Goal: Information Seeking & Learning: Learn about a topic

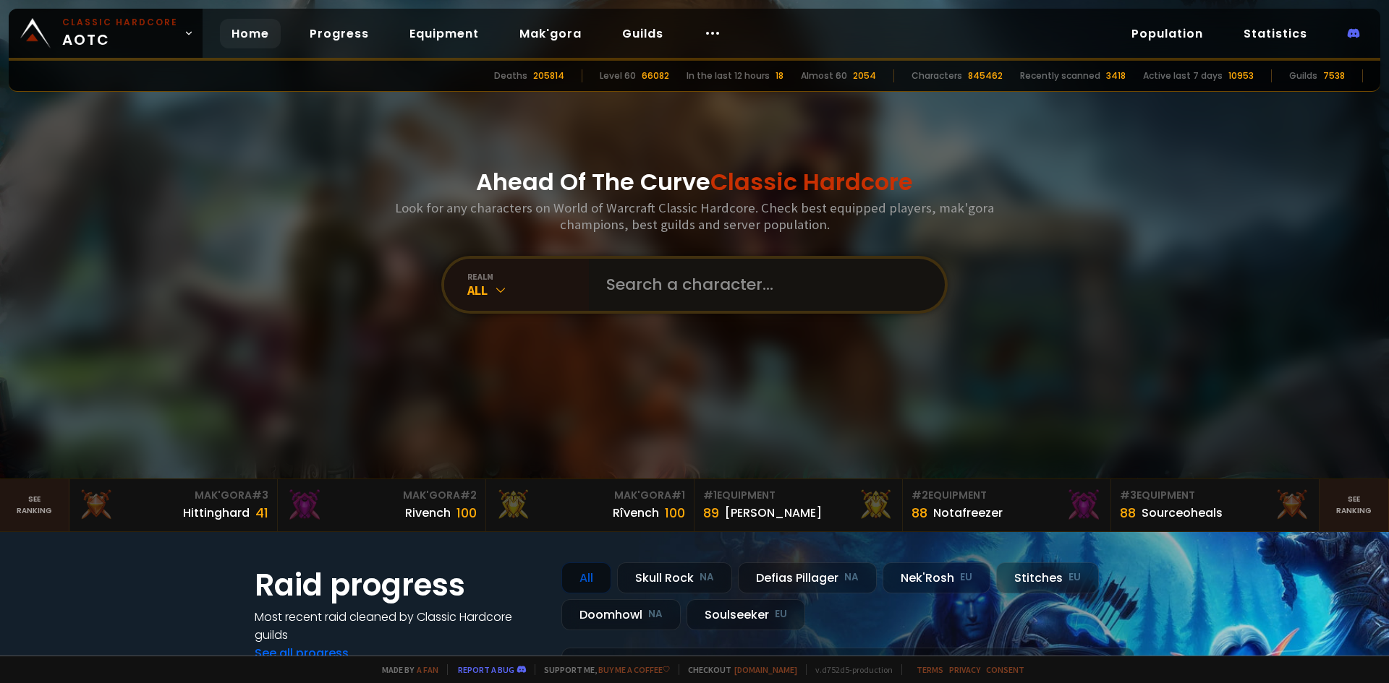
click at [678, 289] on input "text" at bounding box center [762, 285] width 330 height 52
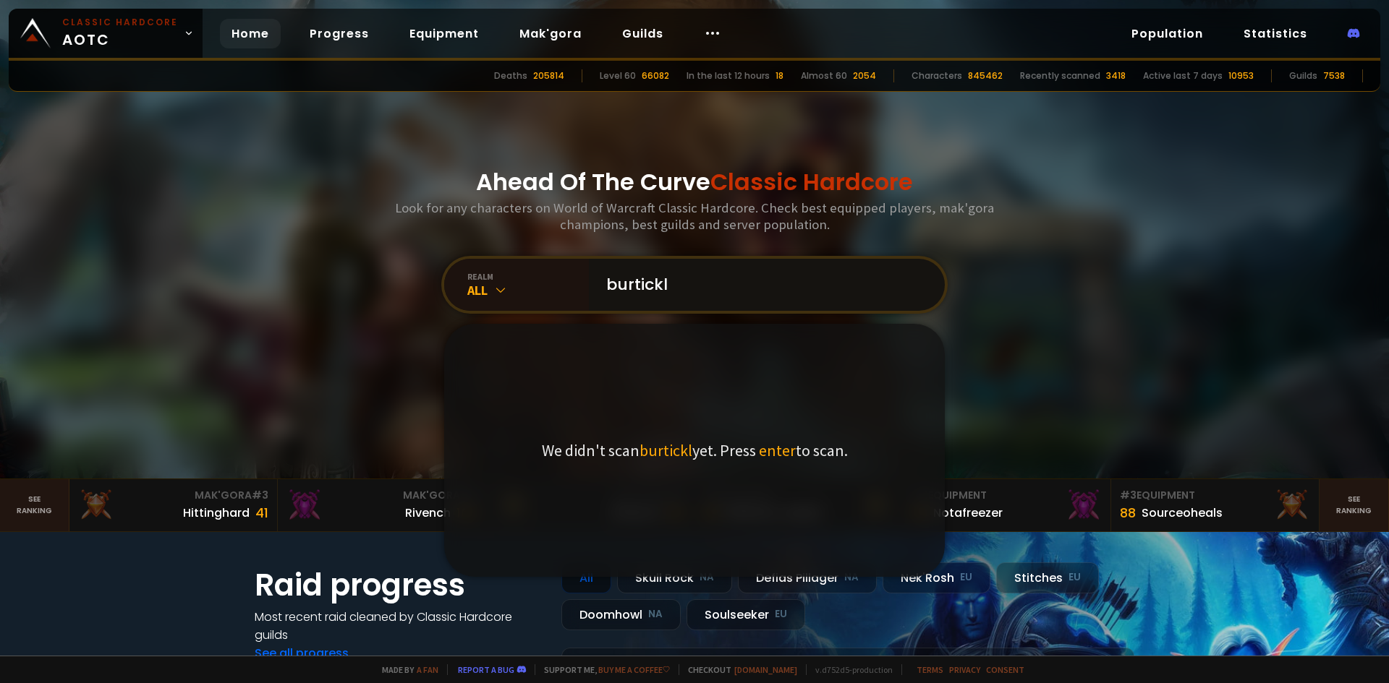
type input "burtickle"
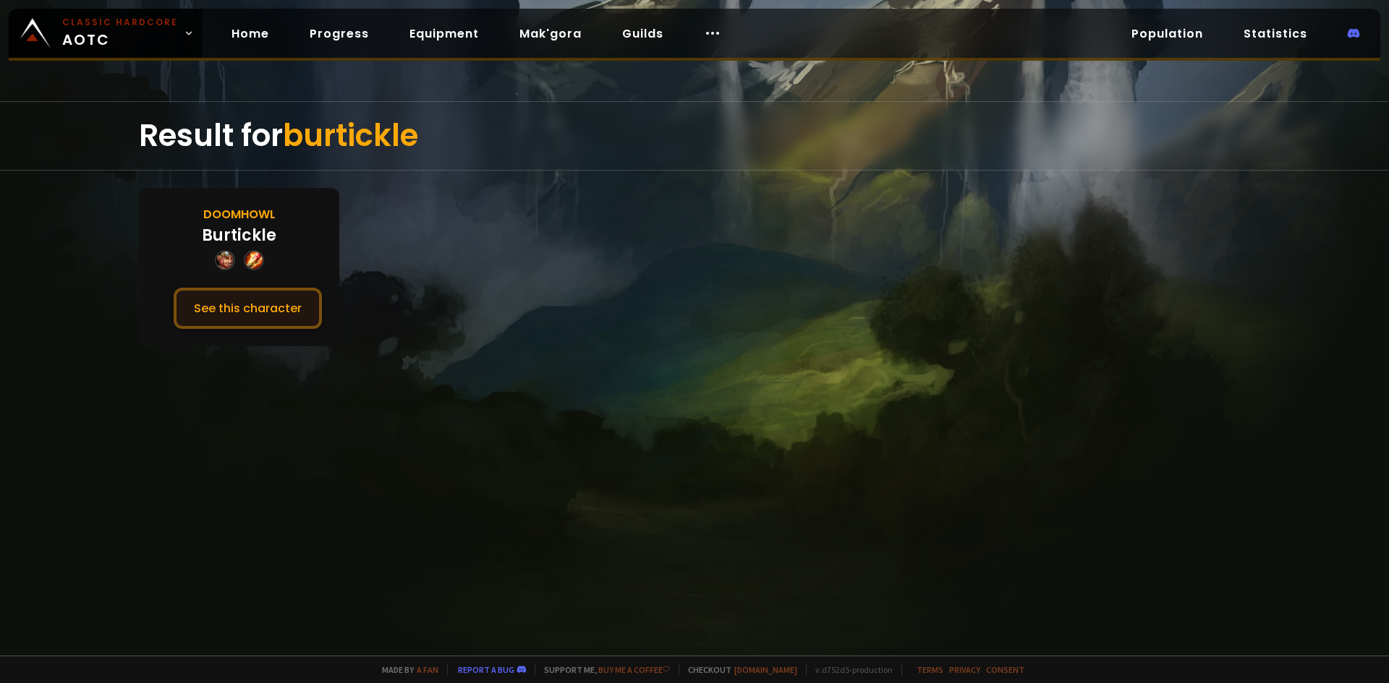
click at [255, 304] on button "See this character" at bounding box center [248, 308] width 148 height 41
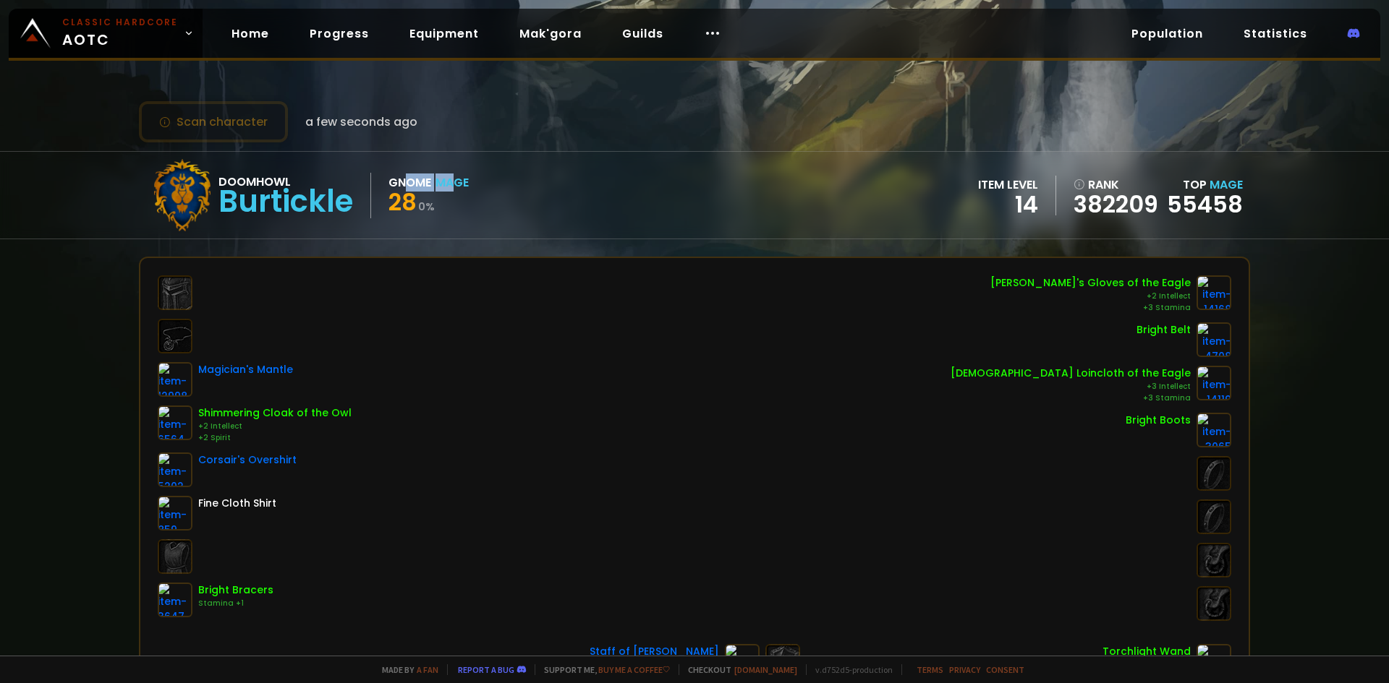
drag, startPoint x: 405, startPoint y: 184, endPoint x: 469, endPoint y: 180, distance: 64.5
click at [469, 180] on div "Doomhowl Burtickle Gnome Mage 28 0 % item level 14 rank 382209 Top Mage 55458" at bounding box center [694, 195] width 1111 height 87
click at [412, 198] on span "28" at bounding box center [402, 202] width 28 height 33
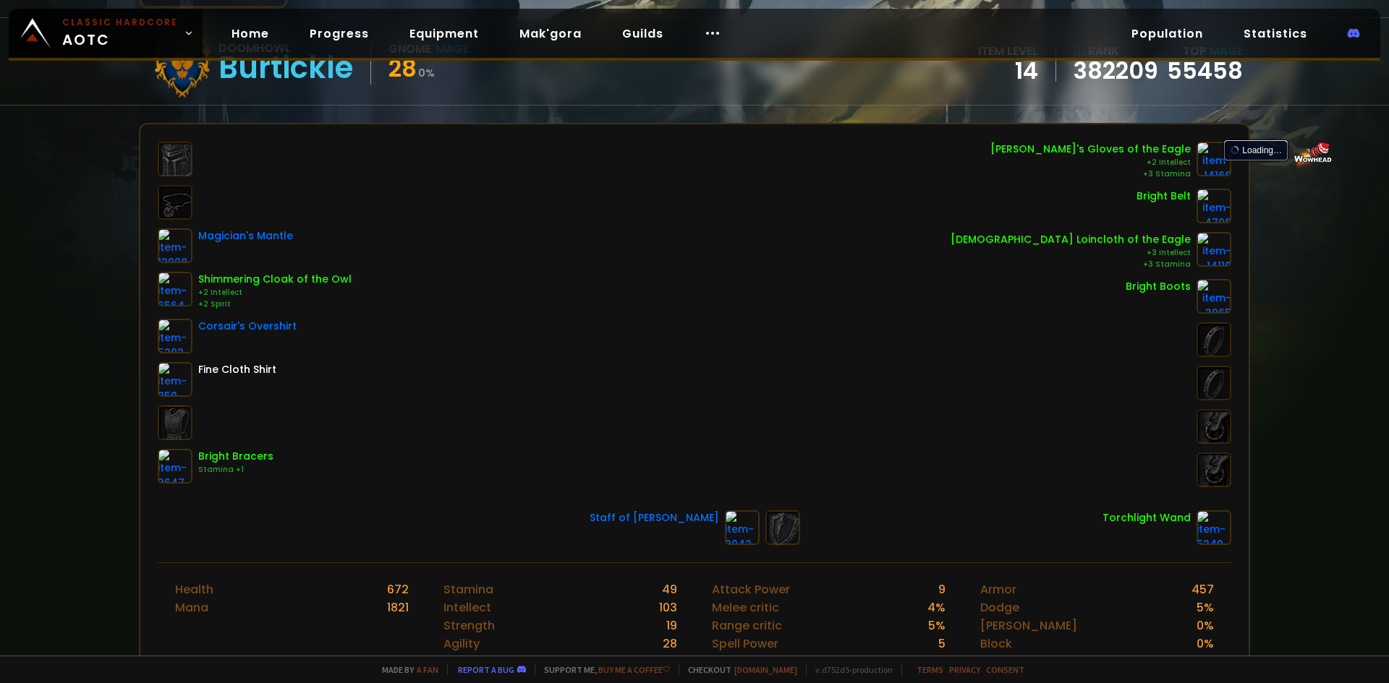
scroll to position [145, 0]
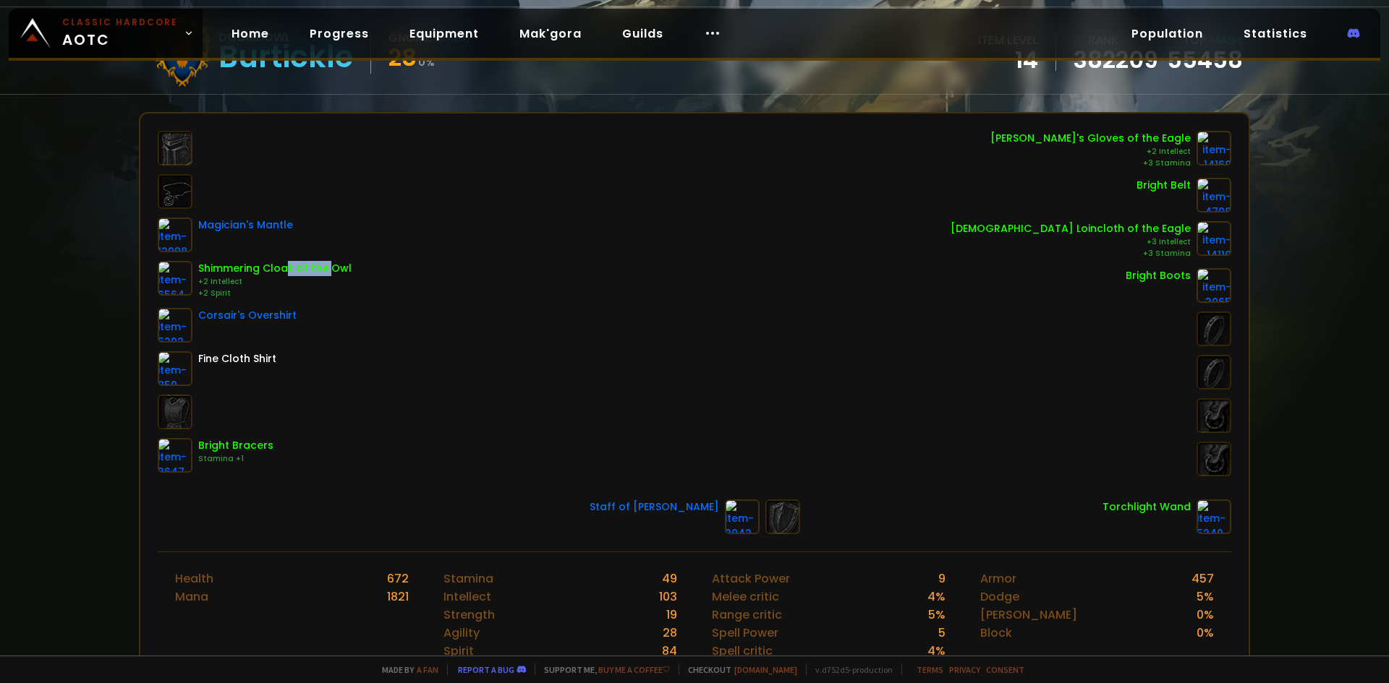
drag, startPoint x: 307, startPoint y: 271, endPoint x: 326, endPoint y: 269, distance: 19.6
click at [328, 270] on div "Shimmering Cloak of the Owl" at bounding box center [274, 268] width 153 height 15
click at [322, 270] on div "Shimmering Cloak of the Owl" at bounding box center [274, 268] width 153 height 15
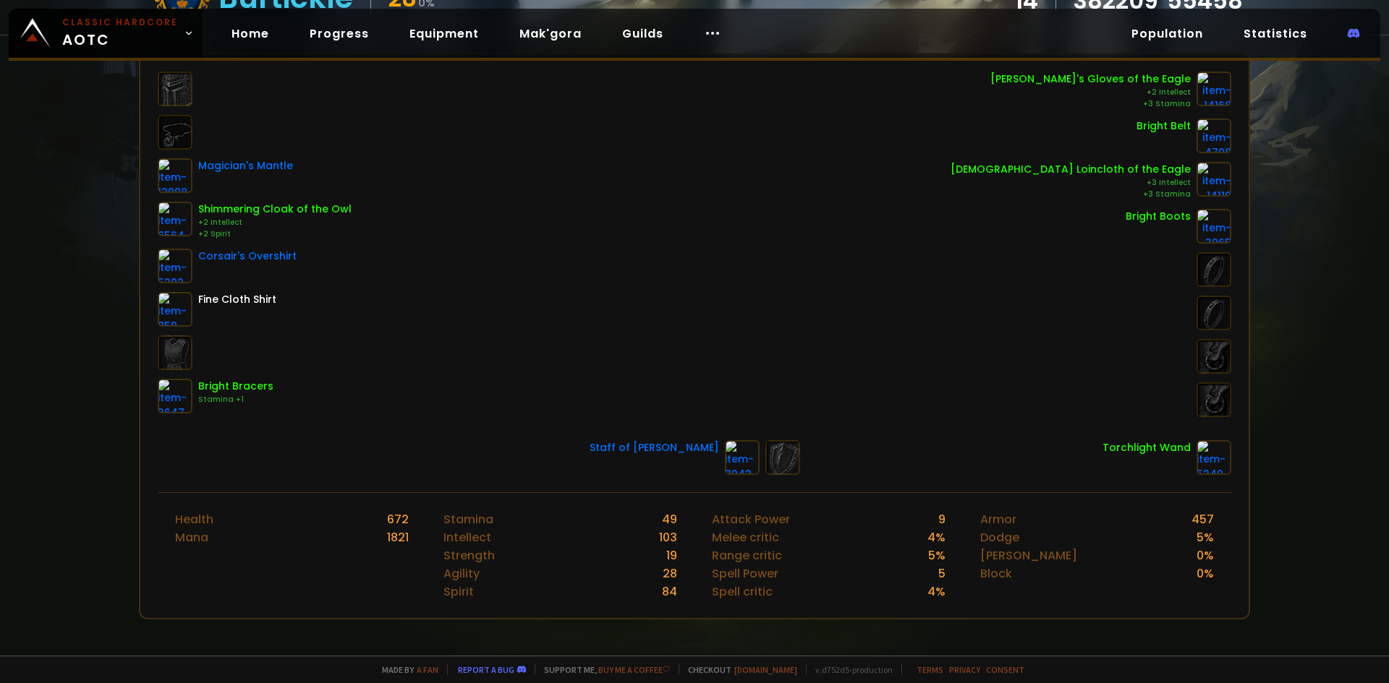
scroll to position [0, 0]
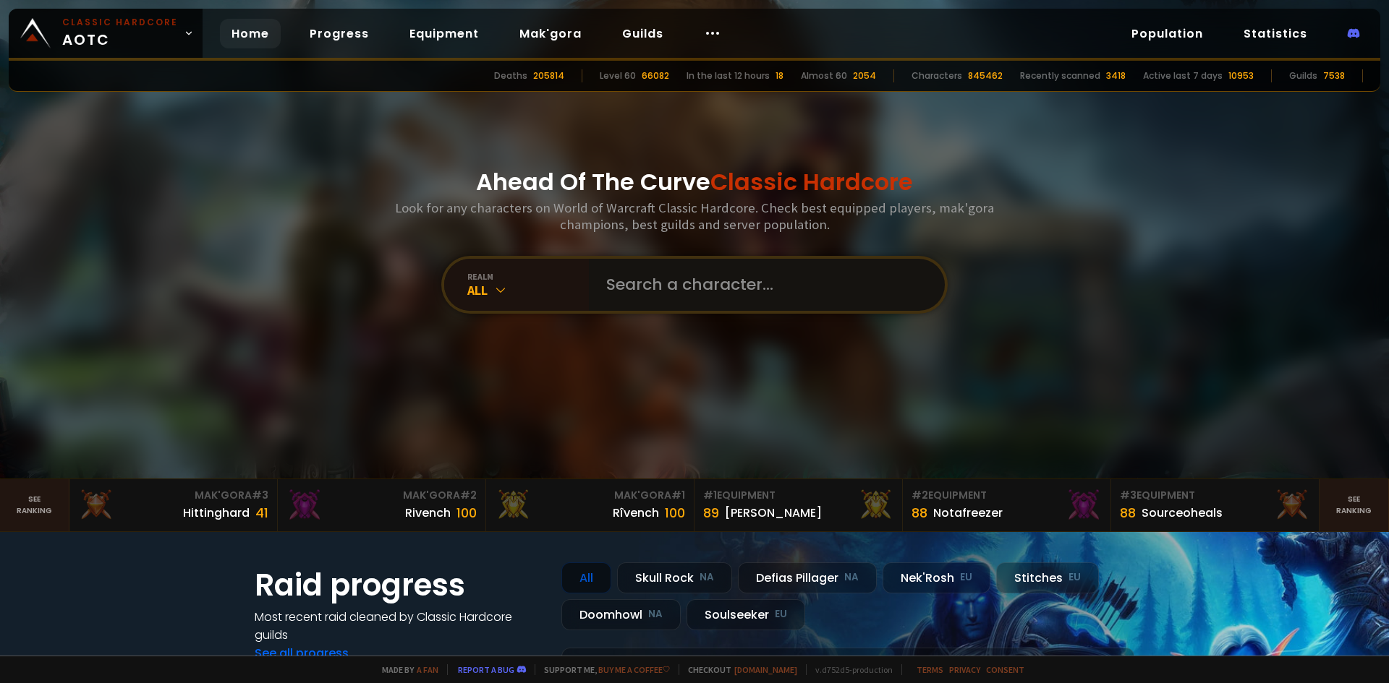
click at [664, 284] on input "text" at bounding box center [762, 285] width 330 height 52
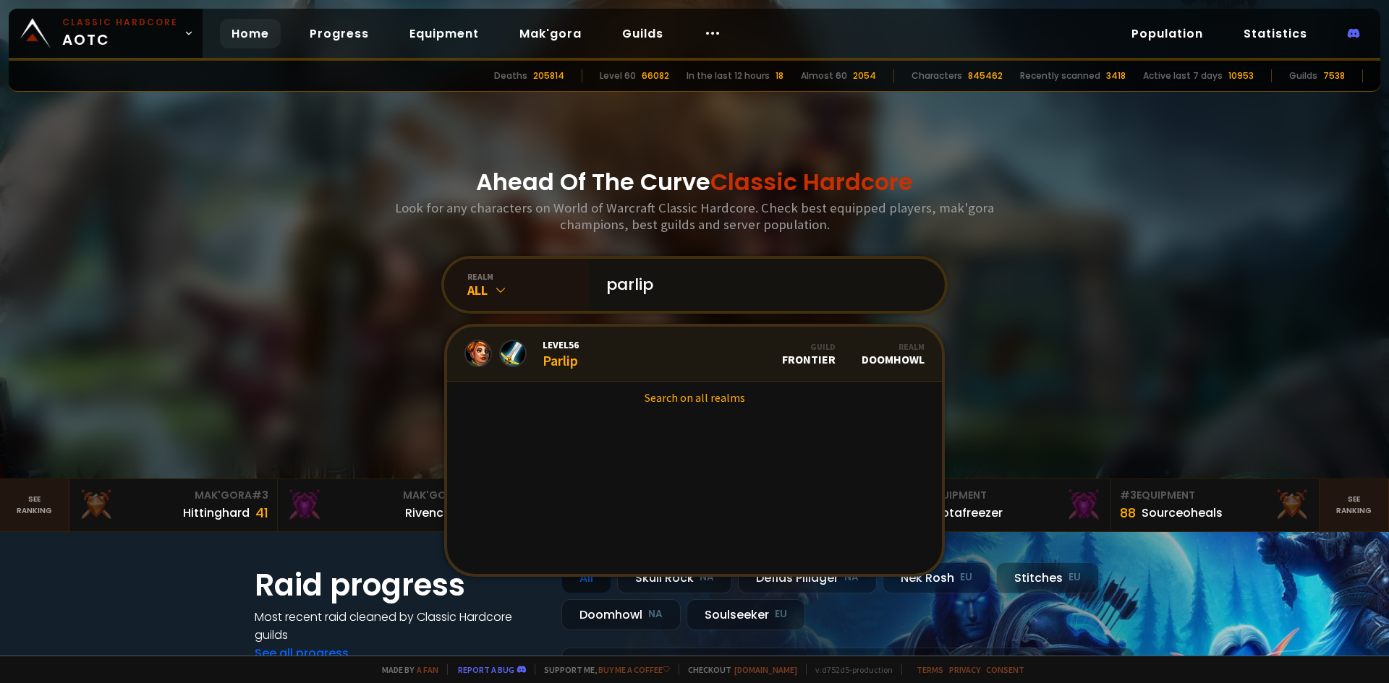
type input "parlip"
click at [665, 362] on link "Level 56 Parlip Guild Frontier Realm Doomhowl" at bounding box center [694, 354] width 495 height 55
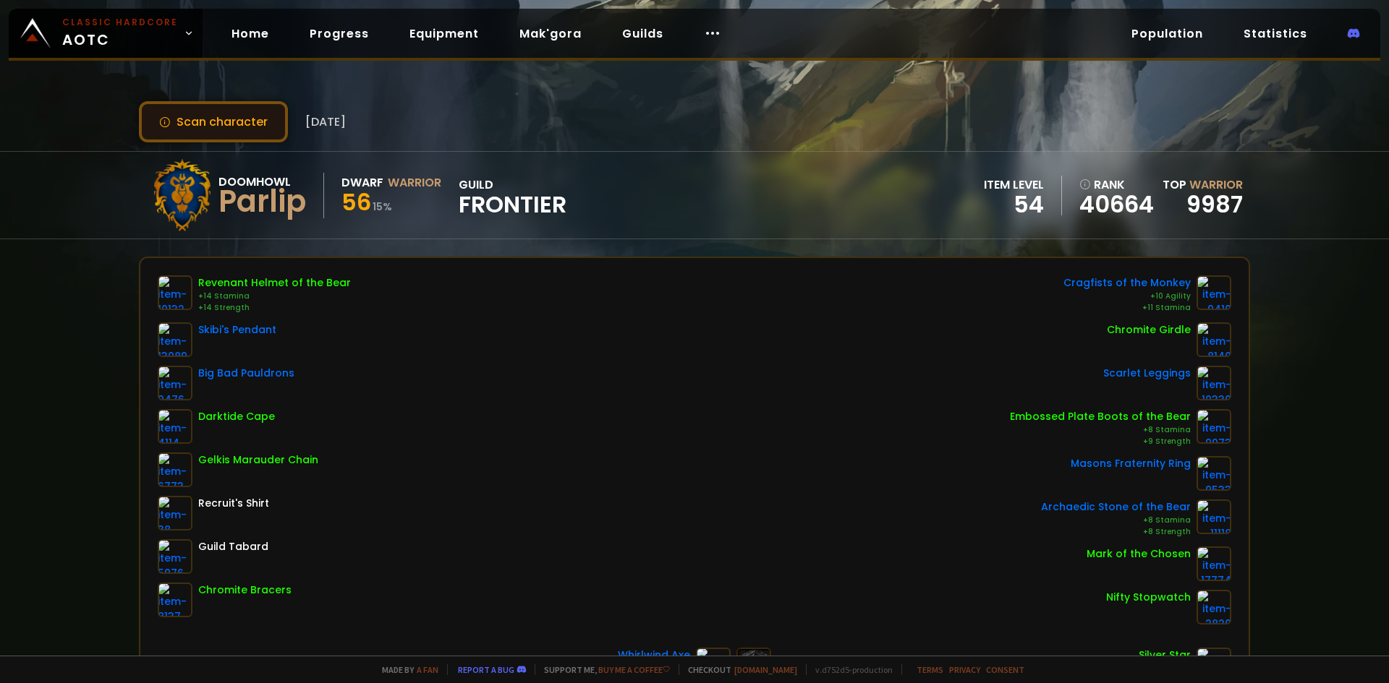
click at [248, 118] on button "Scan character" at bounding box center [213, 121] width 149 height 41
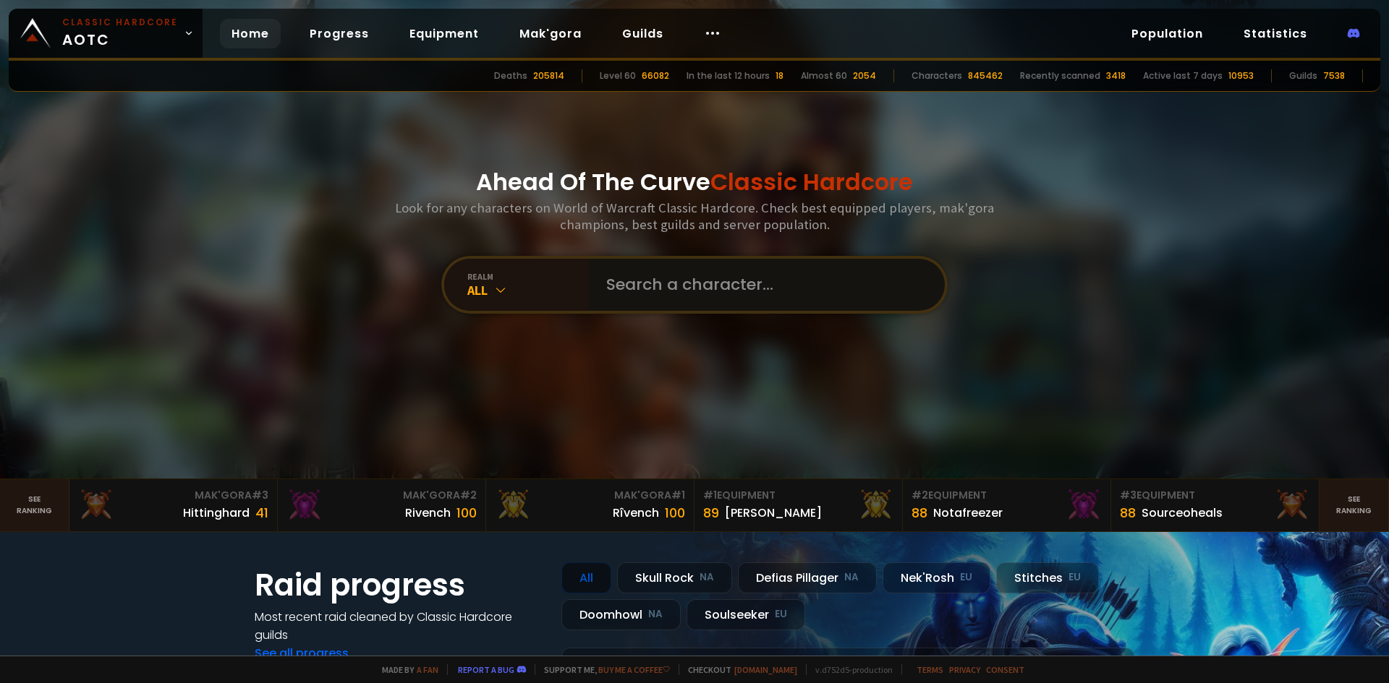
click at [653, 283] on input "text" at bounding box center [762, 285] width 330 height 52
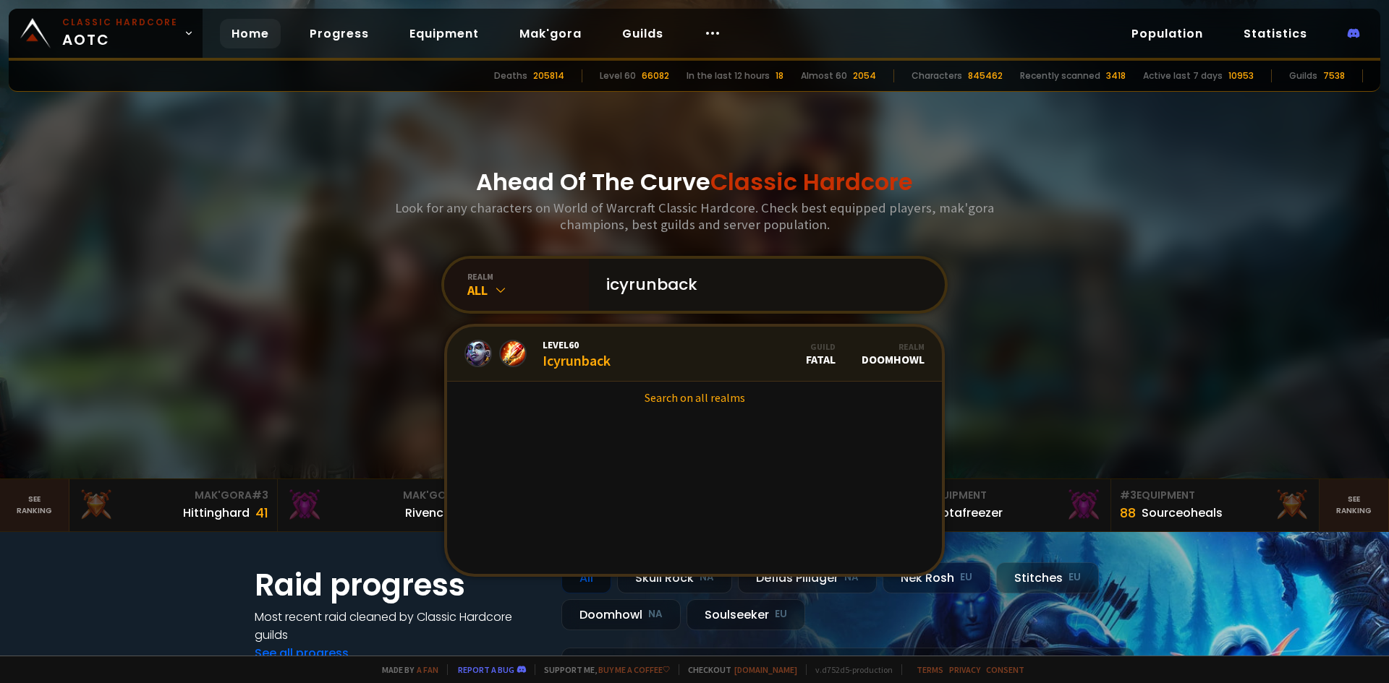
type input "icyrunback"
click at [649, 350] on link "Level 60 Icyrunback Guild Fatal Realm Doomhowl" at bounding box center [694, 354] width 495 height 55
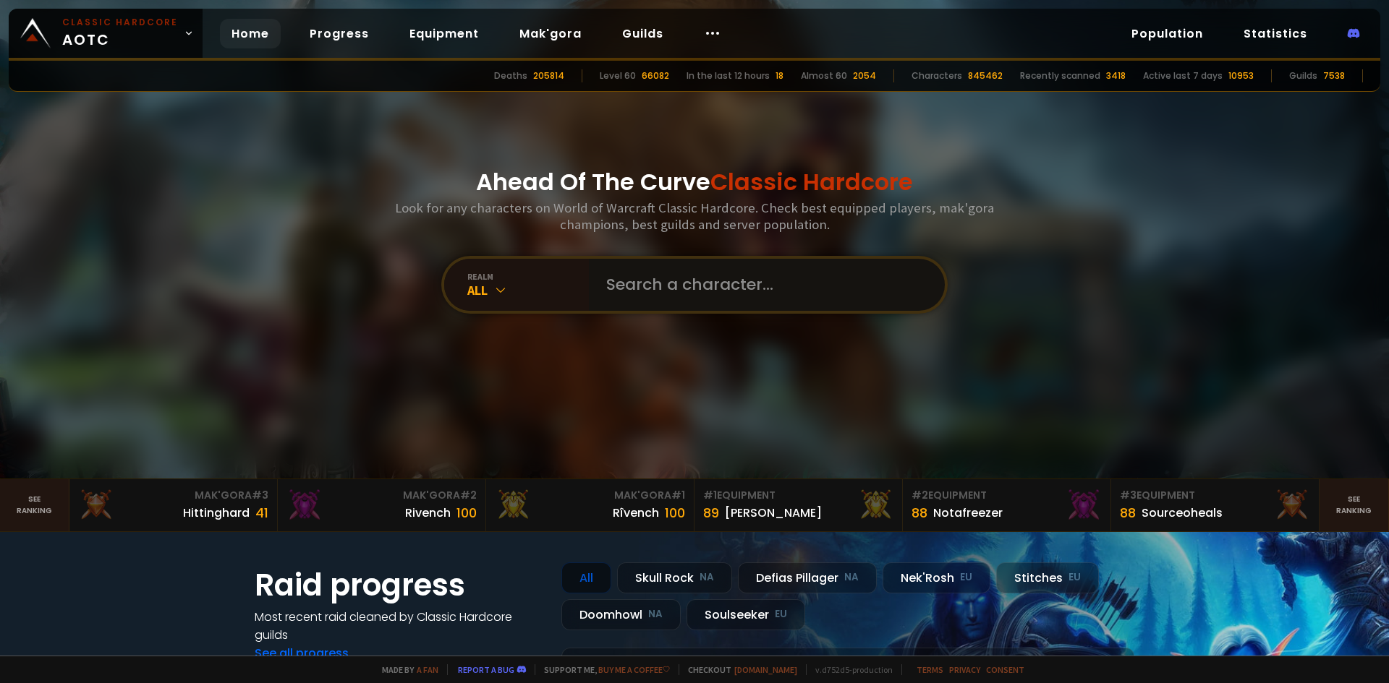
click at [608, 290] on input "text" at bounding box center [762, 285] width 330 height 52
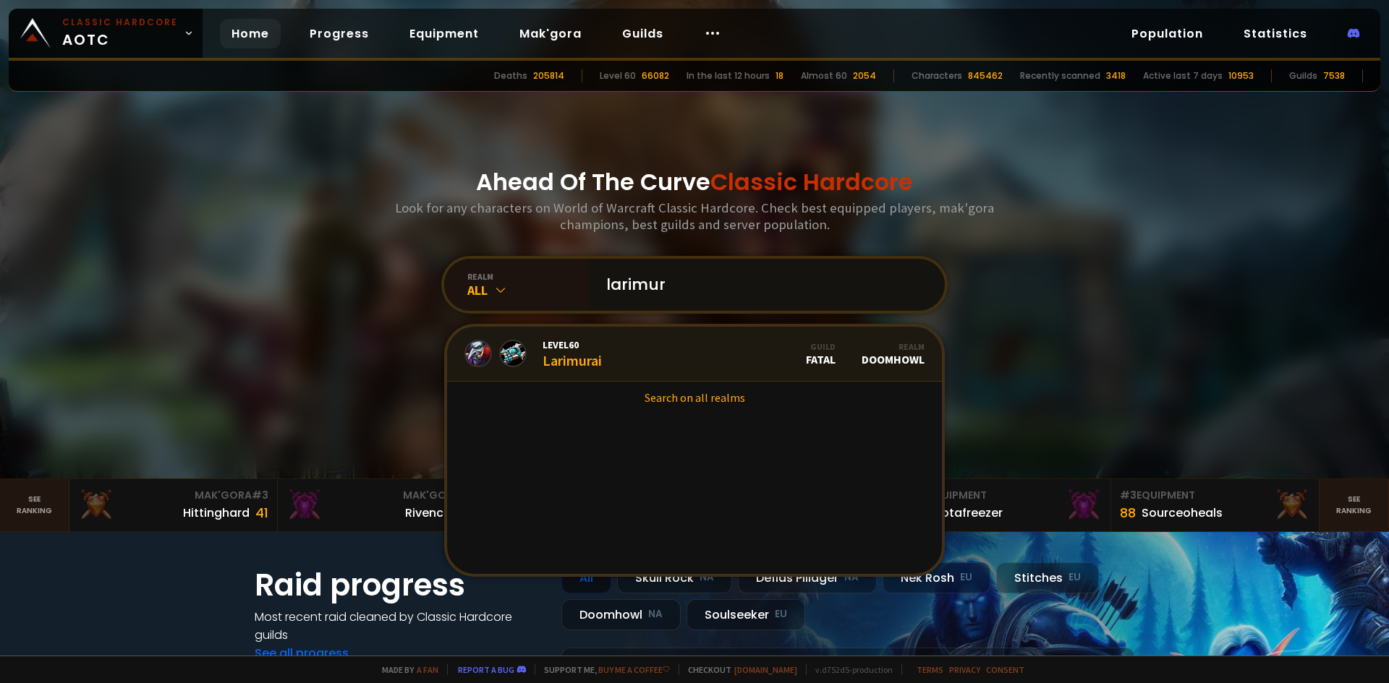
type input "larimur"
click at [610, 357] on link "Level 60 Larimurai Guild Fatal Realm Doomhowl" at bounding box center [694, 354] width 495 height 55
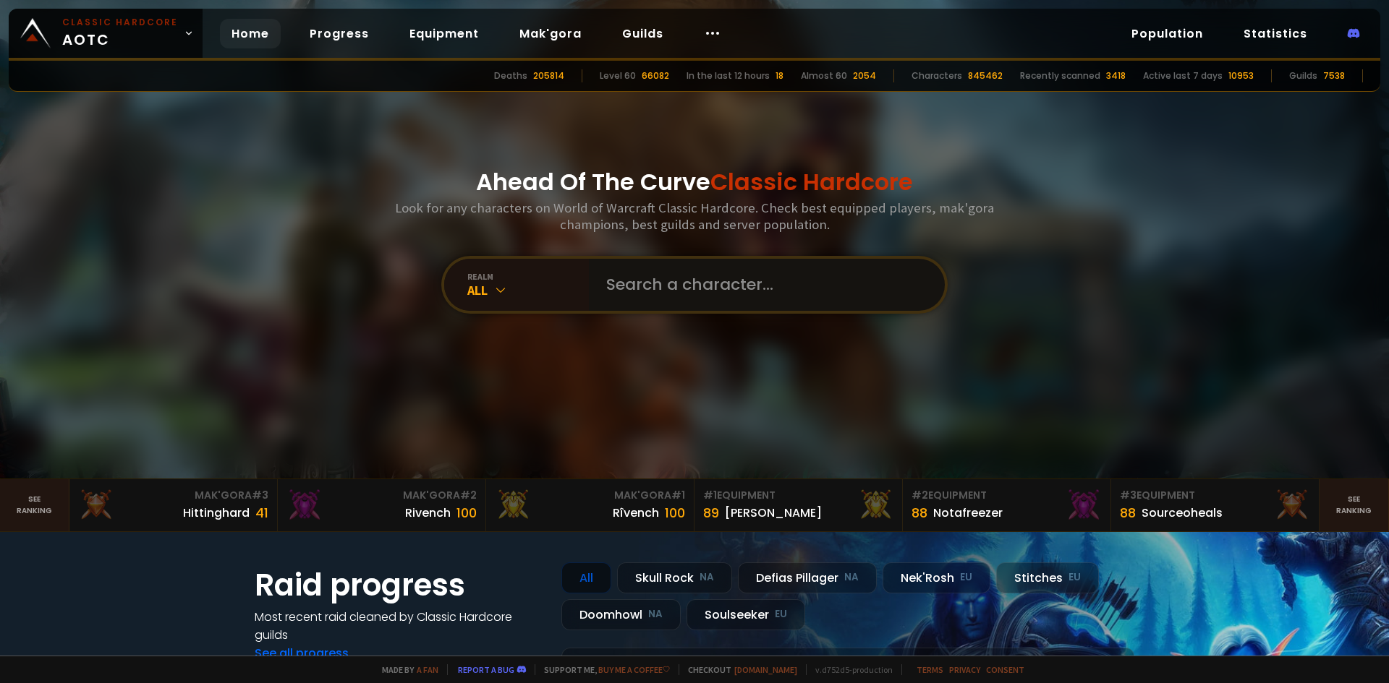
click at [646, 286] on input "text" at bounding box center [762, 285] width 330 height 52
click at [643, 273] on input "text" at bounding box center [762, 285] width 330 height 52
click at [641, 284] on input "text" at bounding box center [762, 285] width 330 height 52
click at [733, 284] on input "text" at bounding box center [762, 285] width 330 height 52
click at [696, 284] on input "text" at bounding box center [762, 285] width 330 height 52
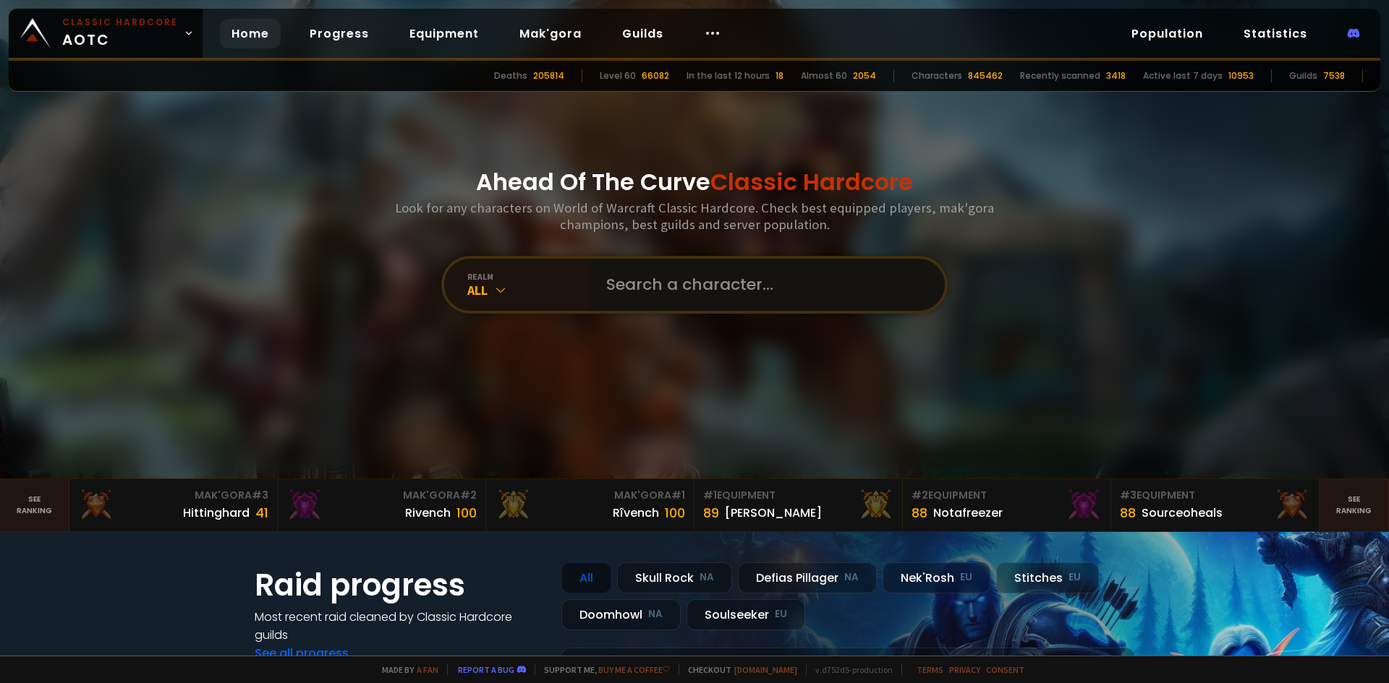
click at [681, 287] on input "text" at bounding box center [762, 285] width 330 height 52
click at [665, 289] on input "text" at bounding box center [762, 285] width 330 height 52
click at [783, 274] on input "text" at bounding box center [762, 285] width 330 height 52
click at [657, 269] on input "text" at bounding box center [762, 285] width 330 height 52
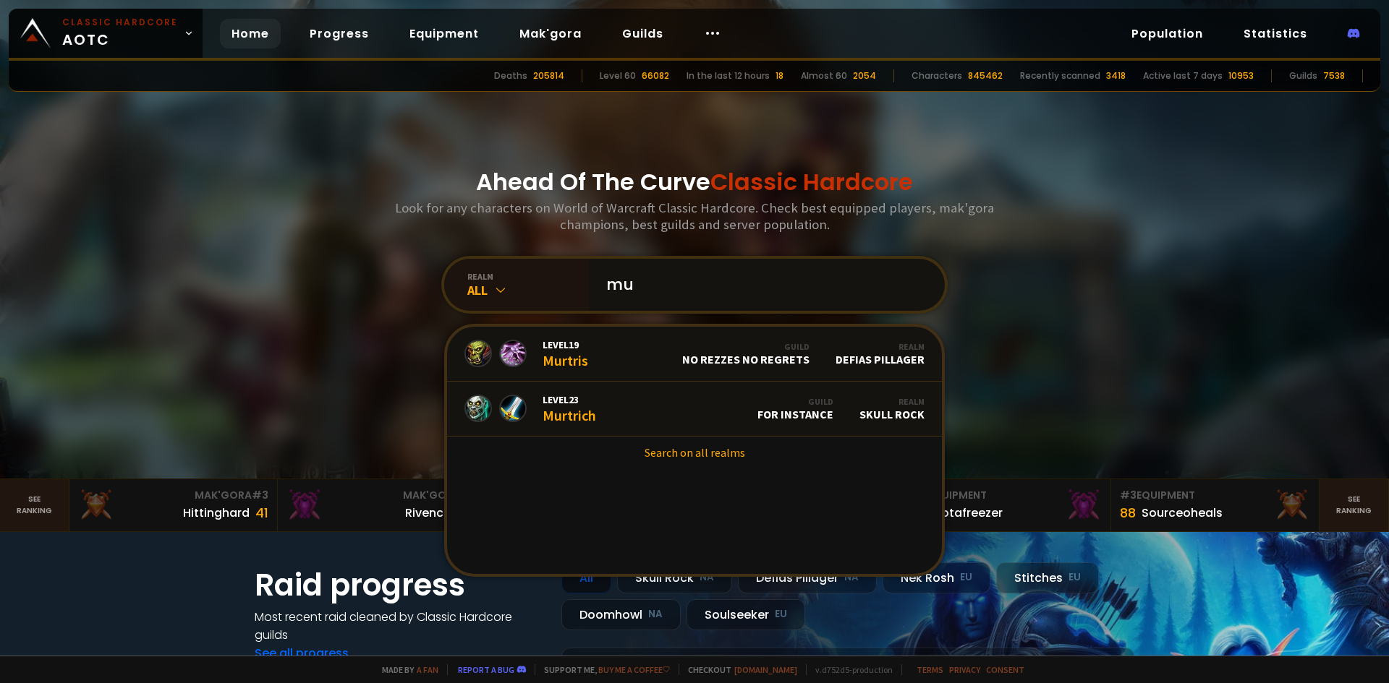
type input "m"
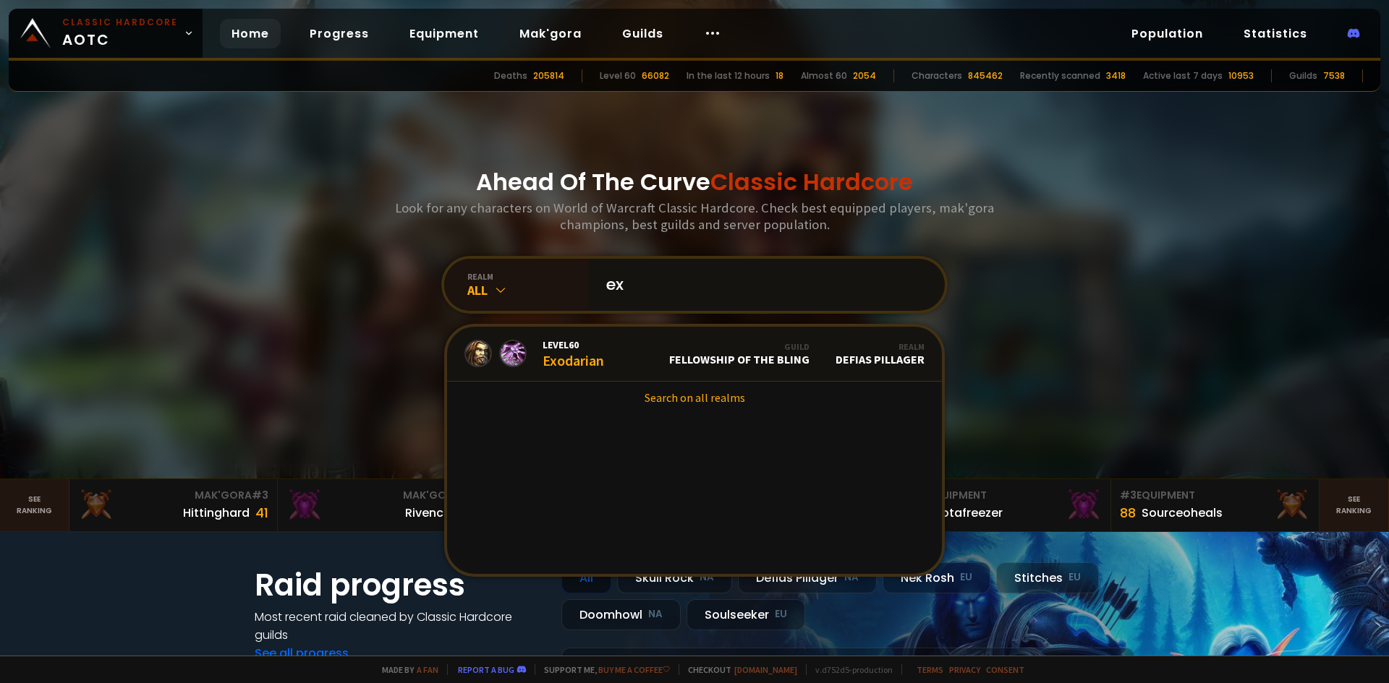
type input "e"
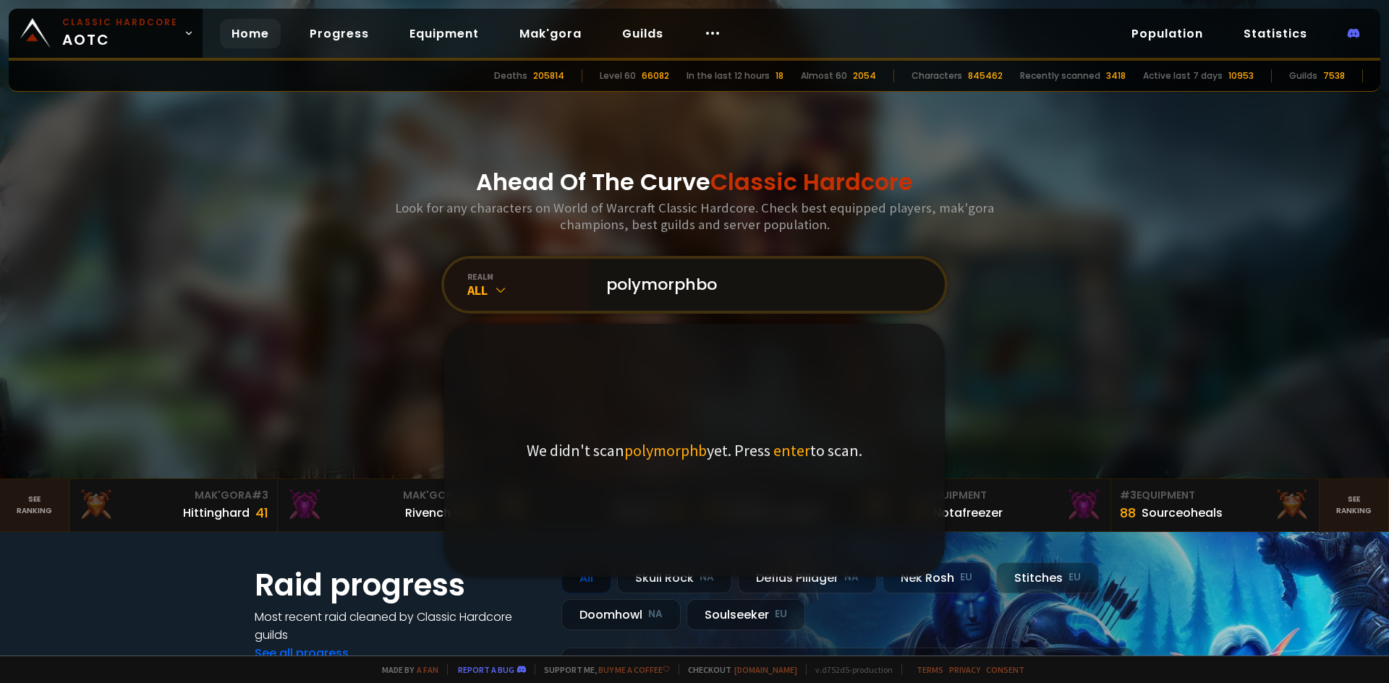
type input "polymorphbot"
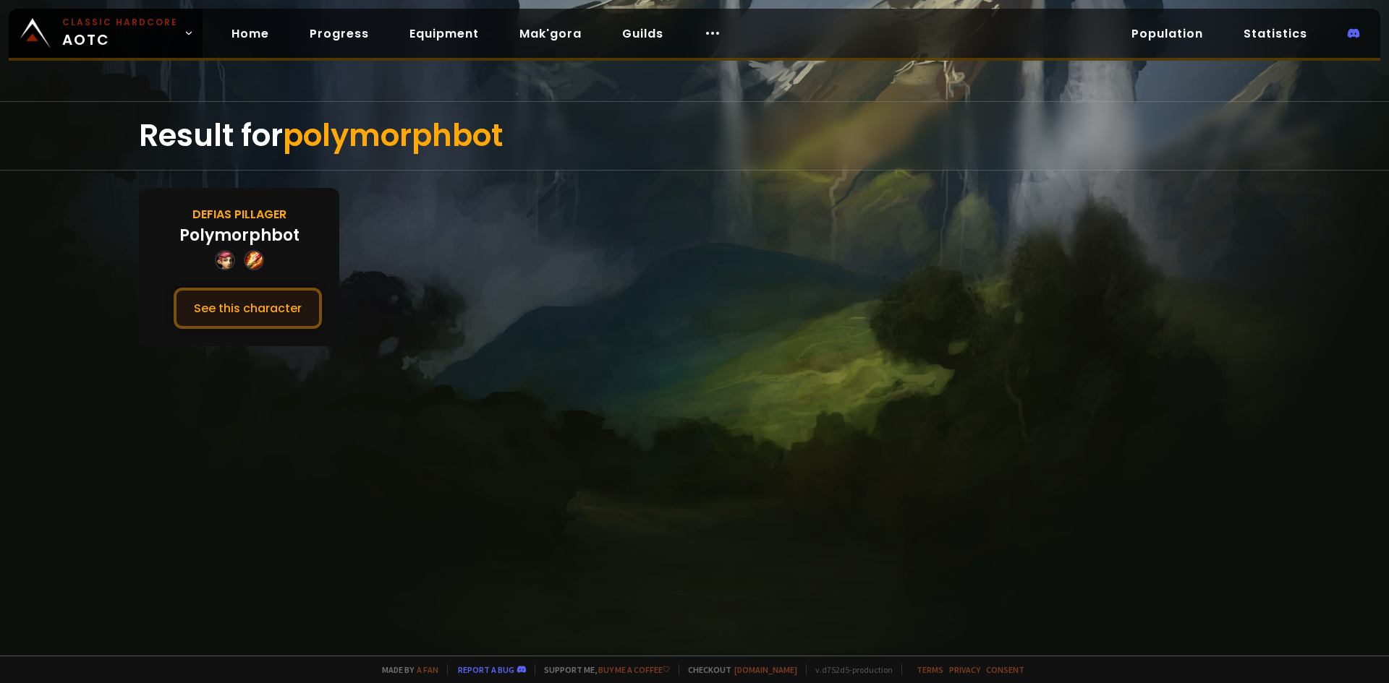
click at [254, 304] on button "See this character" at bounding box center [248, 308] width 148 height 41
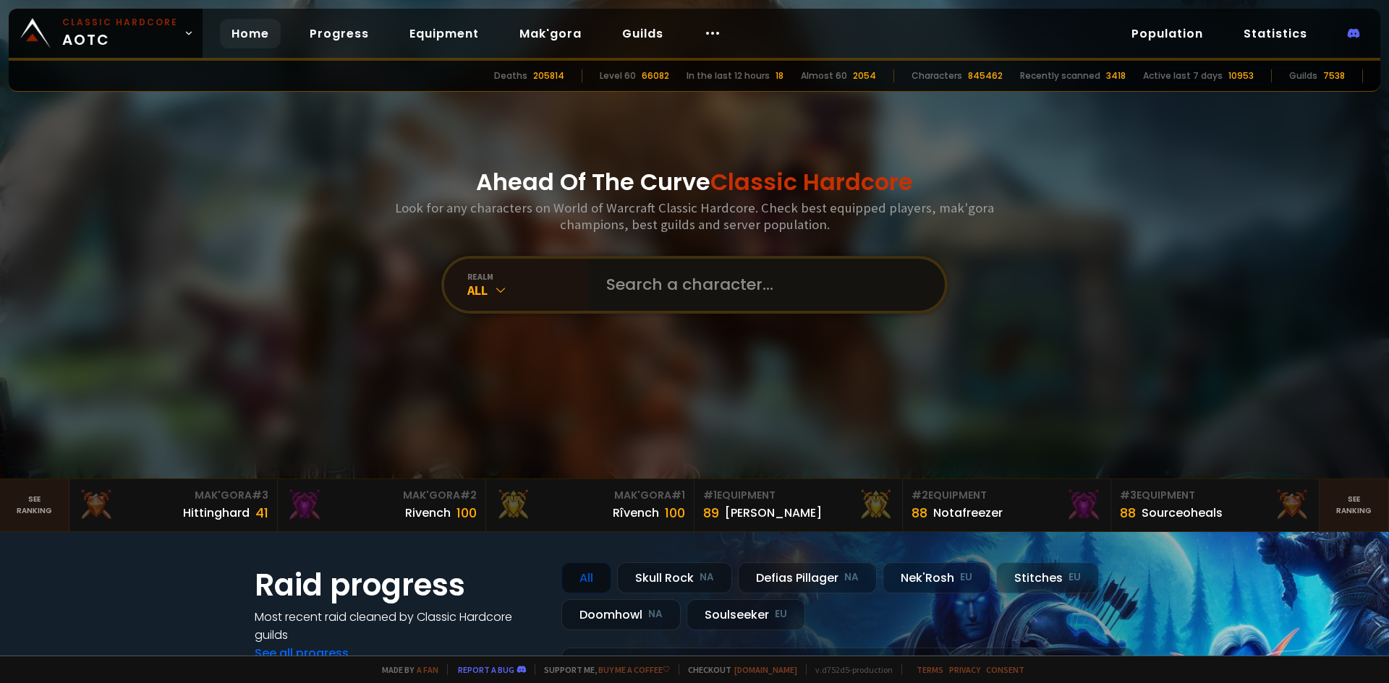
click at [699, 294] on input "text" at bounding box center [762, 285] width 330 height 52
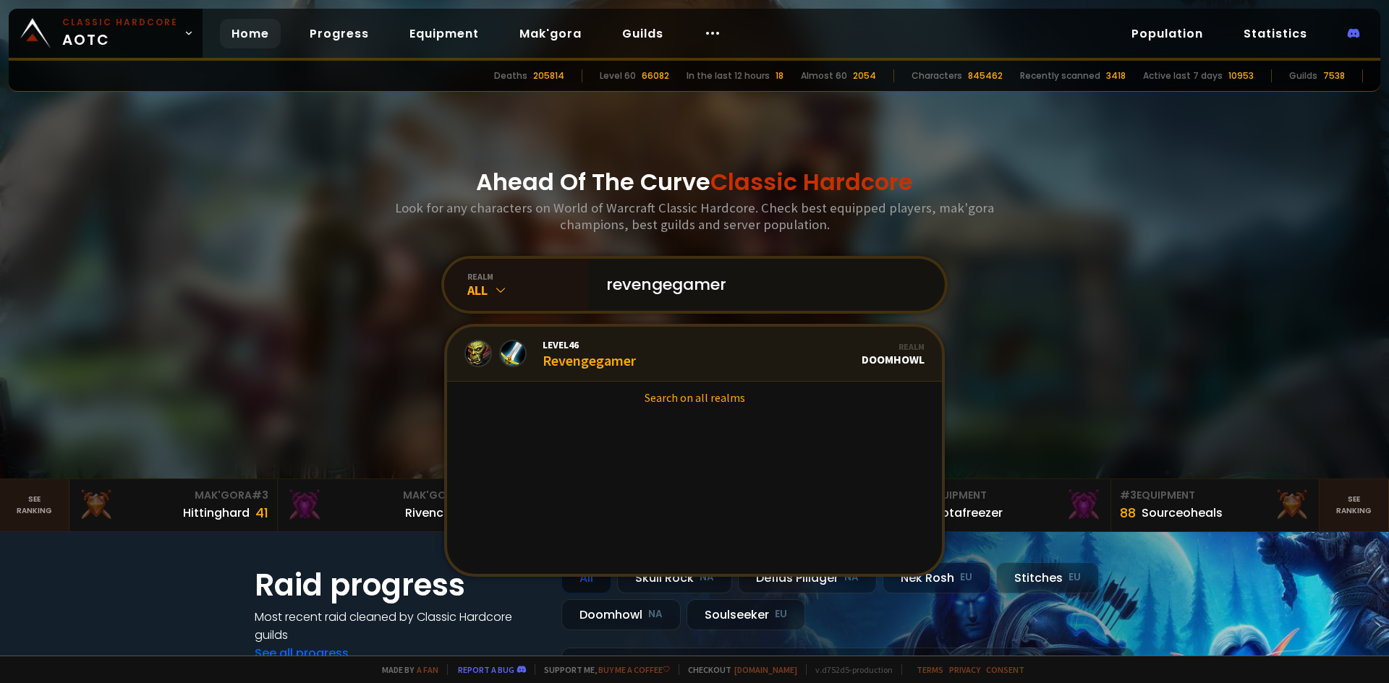
type input "revengegamer"
click at [651, 344] on link "Level 46 Revengegamer Realm Doomhowl" at bounding box center [694, 354] width 495 height 55
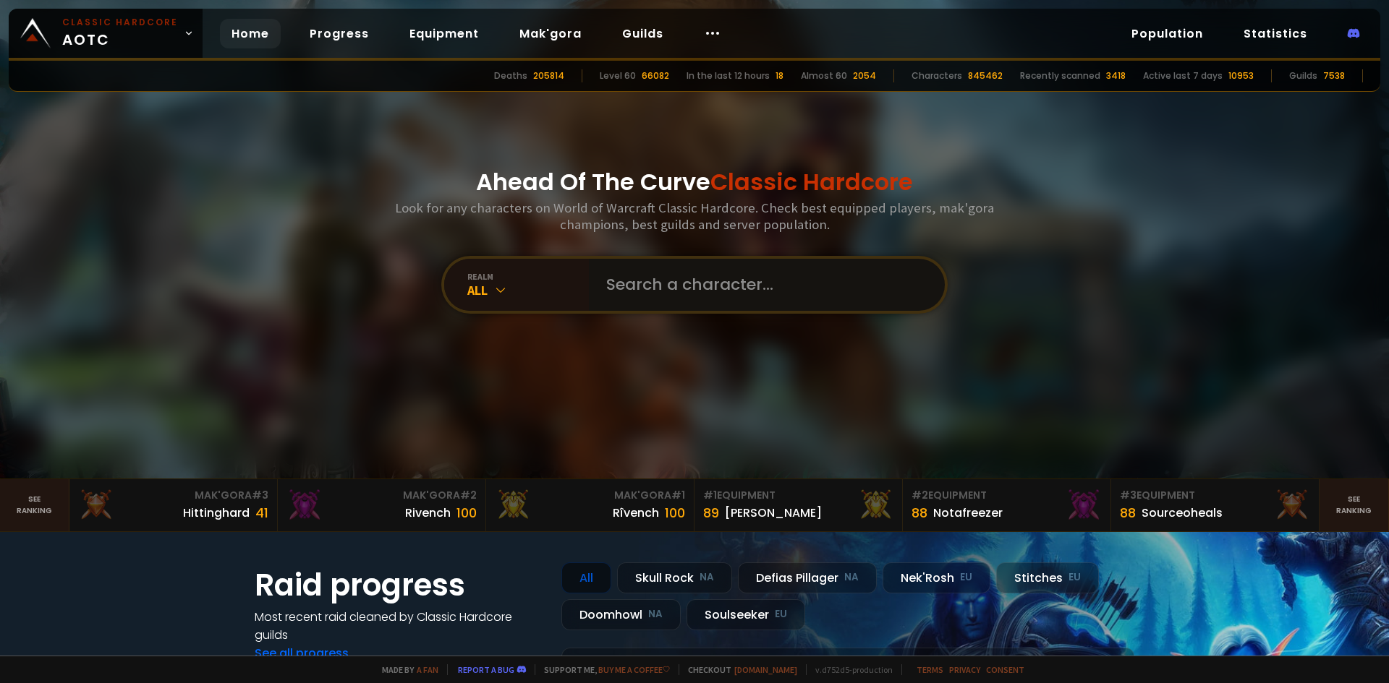
click at [664, 288] on input "text" at bounding box center [762, 285] width 330 height 52
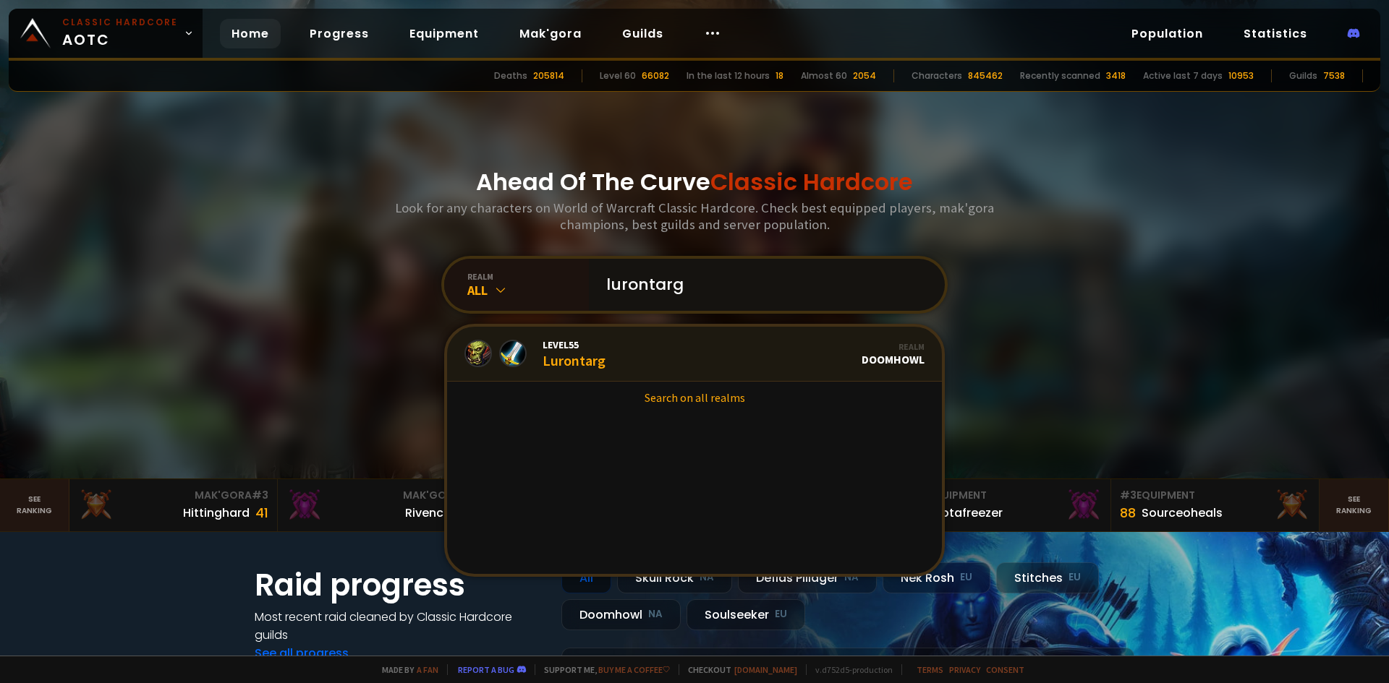
type input "lurontarg"
click at [582, 348] on span "Level 55" at bounding box center [573, 344] width 63 height 13
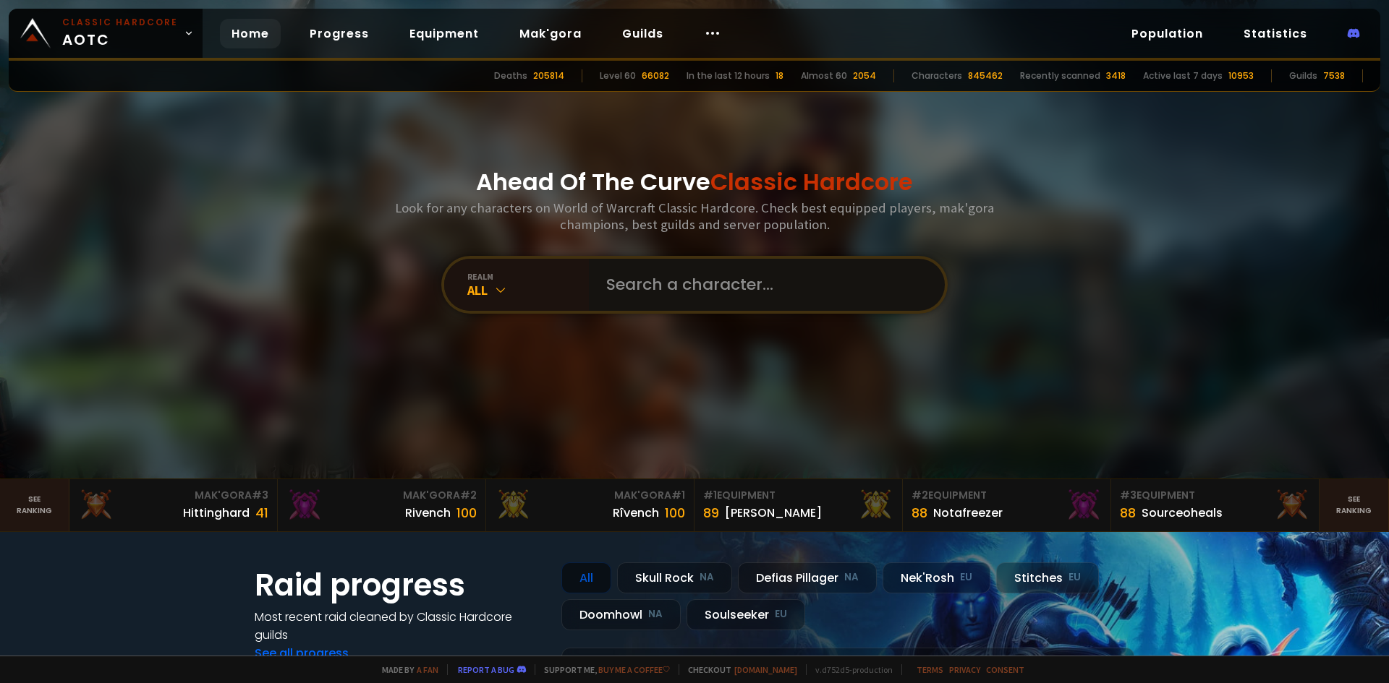
click at [676, 296] on input "text" at bounding box center [762, 285] width 330 height 52
click at [652, 282] on input "text" at bounding box center [762, 285] width 330 height 52
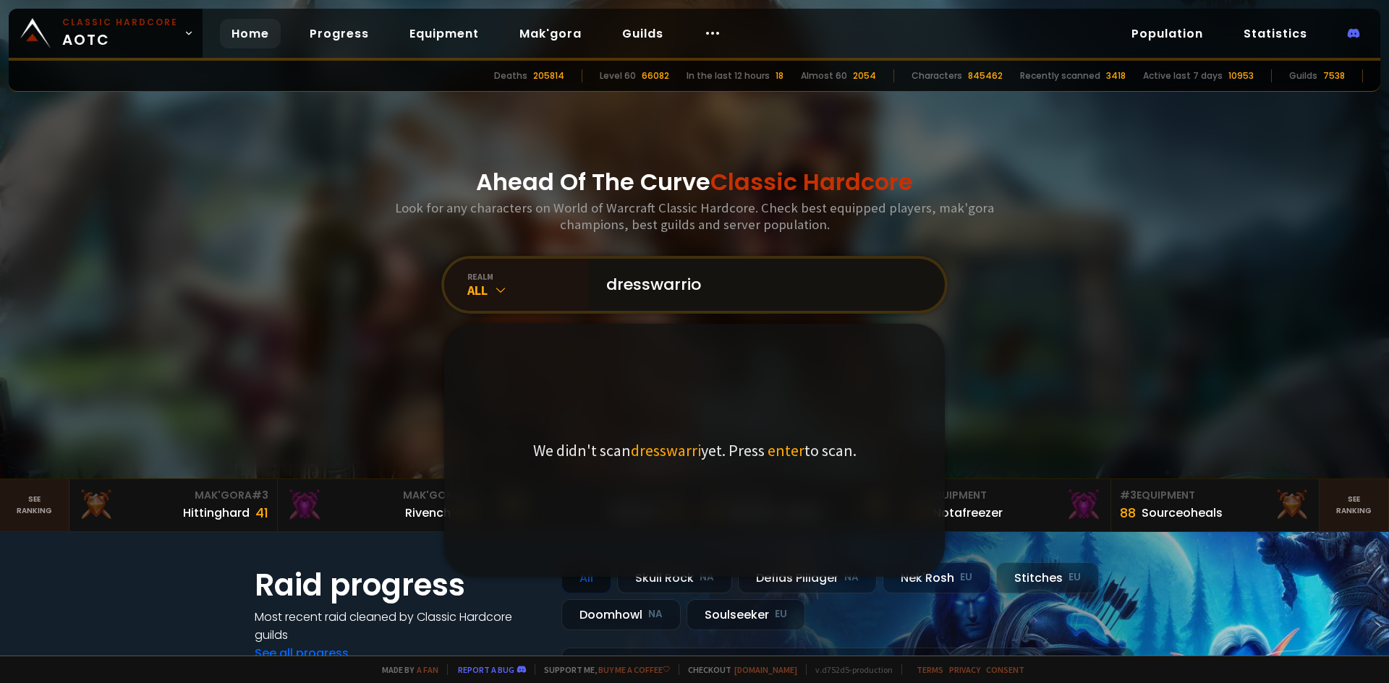
type input "dresswarrior"
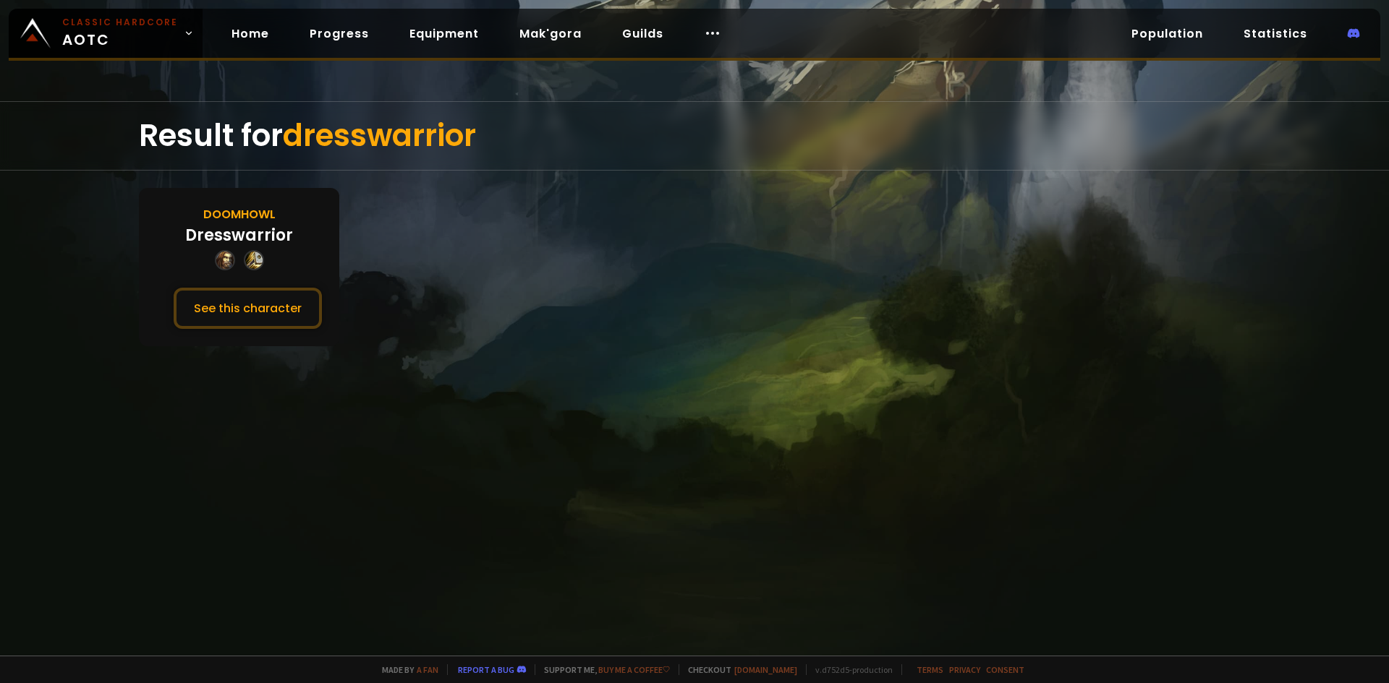
click at [260, 226] on div "Dresswarrior" at bounding box center [239, 235] width 108 height 24
click at [276, 302] on button "See this character" at bounding box center [248, 308] width 148 height 41
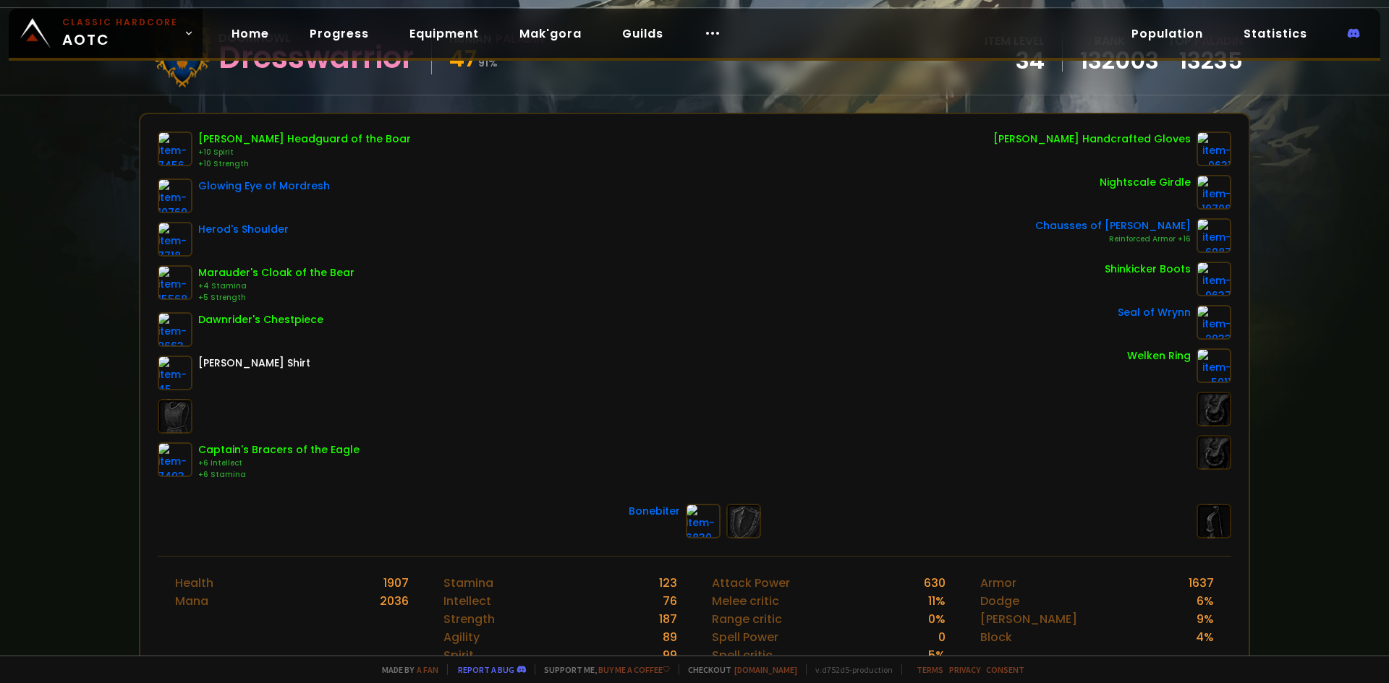
scroll to position [72, 0]
